Goal: Book appointment/travel/reservation

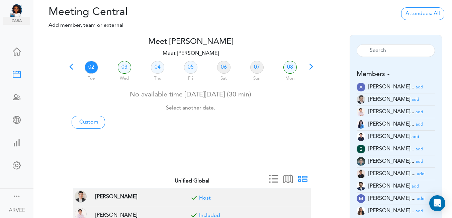
scroll to position [19, 0]
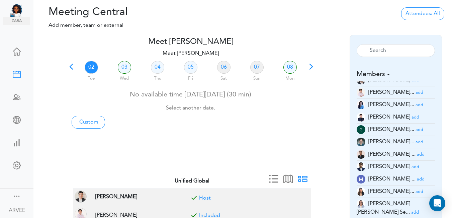
click at [71, 67] on span at bounding box center [71, 68] width 9 height 9
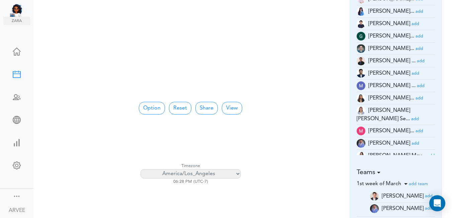
scroll to position [108, 0]
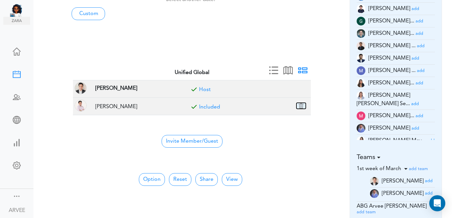
drag, startPoint x: 301, startPoint y: 105, endPoint x: 255, endPoint y: 32, distance: 85.3
click at [300, 104] on button "button" at bounding box center [301, 106] width 9 height 6
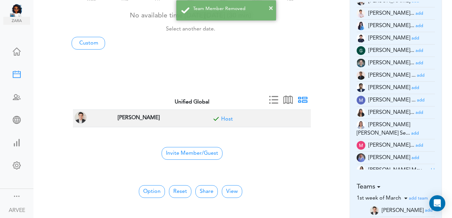
scroll to position [72, 0]
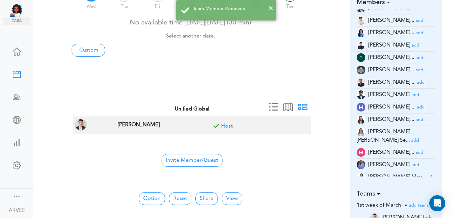
click at [416, 32] on small "add" at bounding box center [420, 33] width 8 height 4
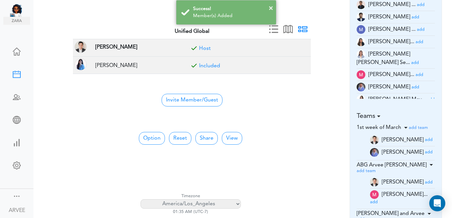
scroll to position [149, 0]
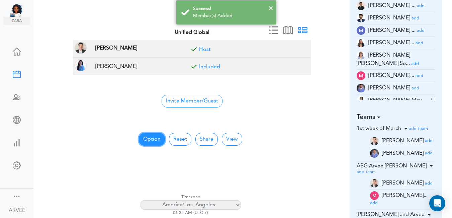
click at [146, 139] on button "Option" at bounding box center [152, 139] width 26 height 13
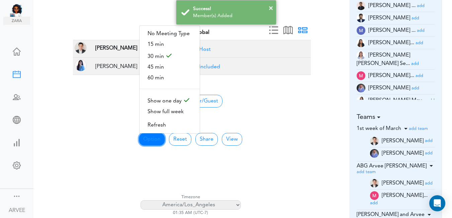
scroll to position [0, 0]
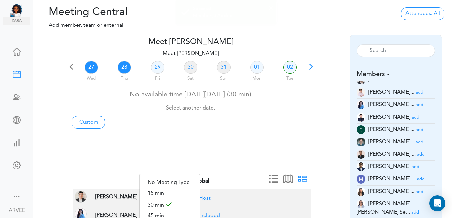
click at [123, 65] on link "28" at bounding box center [124, 67] width 13 height 13
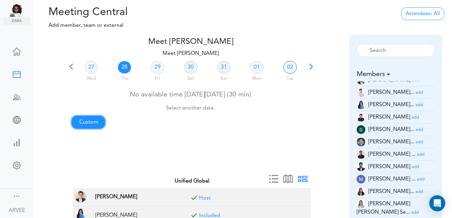
click at [95, 122] on link "Custom" at bounding box center [88, 122] width 33 height 13
type input "Meet [PERSON_NAME]"
type input "[URL][DOMAIN_NAME][SECURITY_DATA]"
type input "[DATE]T01:00"
type input "[DATE]T01:30"
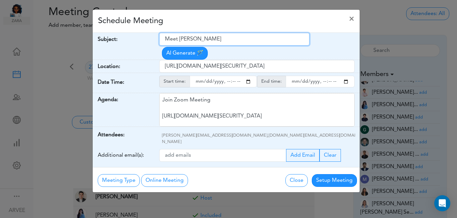
drag, startPoint x: 166, startPoint y: 38, endPoint x: 202, endPoint y: 35, distance: 36.3
click at [236, 36] on input "Meet [PERSON_NAME]" at bounding box center [234, 39] width 150 height 13
paste input "[Client Call] [PERSON_NAME] - Tax Planning"
type input "[Client Call] [PERSON_NAME] - Tax Planning"
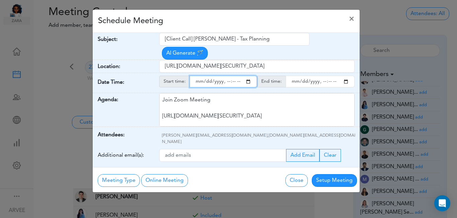
click at [247, 76] on input "starttime" at bounding box center [223, 82] width 67 height 12
click at [346, 76] on input "endtime" at bounding box center [320, 82] width 69 height 12
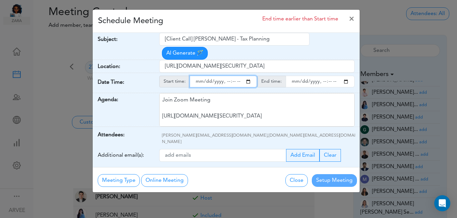
click at [247, 76] on input "starttime" at bounding box center [223, 82] width 67 height 12
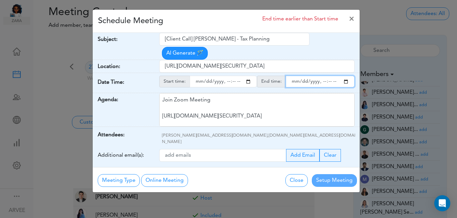
type input "[DATE]T19:00"
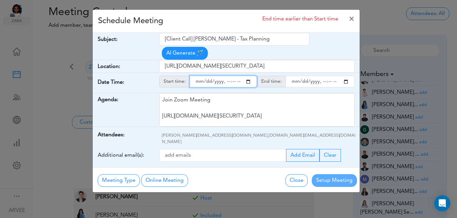
click at [346, 76] on input "endtime" at bounding box center [320, 82] width 69 height 12
click at [322, 76] on input "endtime" at bounding box center [320, 82] width 69 height 12
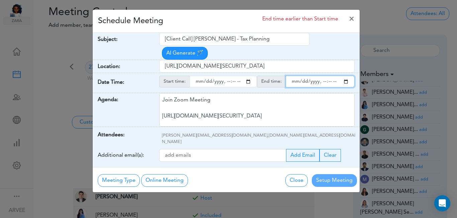
click at [322, 76] on input "endtime" at bounding box center [320, 82] width 69 height 12
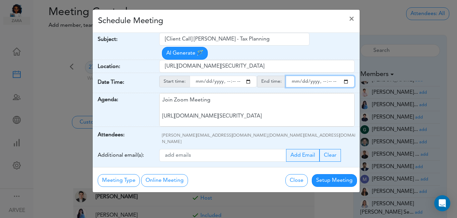
type input "[DATE]T20:00"
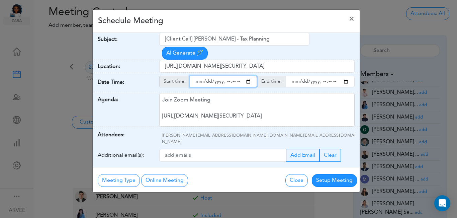
click at [233, 76] on input "starttime" at bounding box center [223, 82] width 67 height 12
type input "[DATE]T19:30"
click at [236, 15] on div "Schedule Meeting ×" at bounding box center [226, 21] width 267 height 23
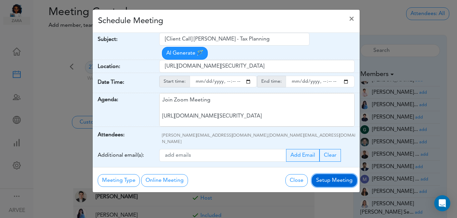
click at [328, 174] on button "Setup Meeting" at bounding box center [334, 180] width 45 height 13
